Goal: Use online tool/utility: Utilize a website feature to perform a specific function

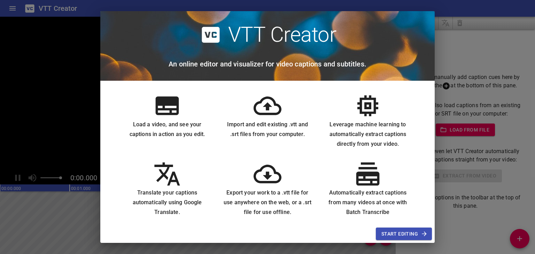
click at [102, 119] on div "Load a video, and see your captions in action as you edit. Import and edit exis…" at bounding box center [267, 153] width 334 height 144
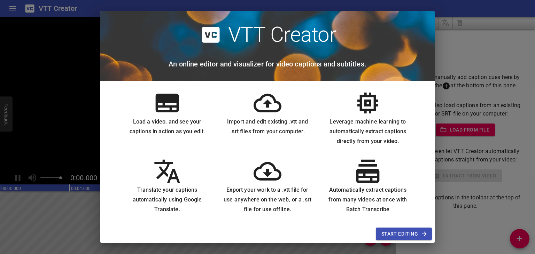
scroll to position [6, 0]
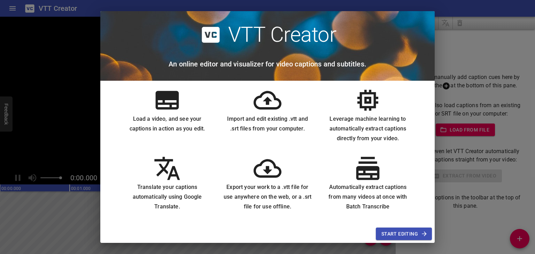
click at [388, 231] on span "Start Editing" at bounding box center [403, 234] width 45 height 9
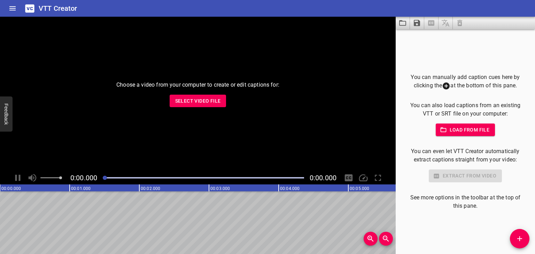
click at [218, 101] on span "Select Video File" at bounding box center [198, 101] width 46 height 9
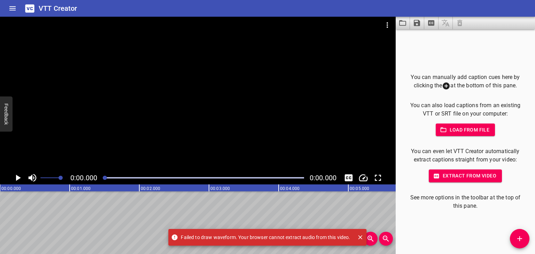
click at [18, 179] on icon "Play/Pause" at bounding box center [18, 178] width 5 height 6
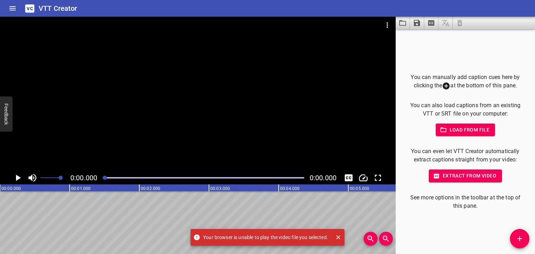
click at [18, 179] on icon "Play/Pause" at bounding box center [18, 178] width 5 height 6
click at [444, 178] on span "Extract from video" at bounding box center [465, 176] width 62 height 9
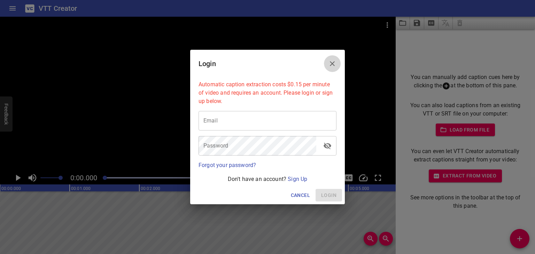
click at [326, 63] on button "Close" at bounding box center [332, 63] width 17 height 17
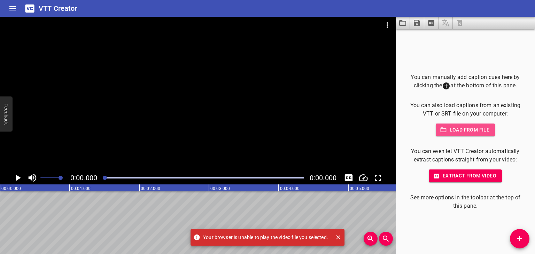
click at [458, 130] on span "Load from file" at bounding box center [465, 130] width 48 height 9
